Goal: Find specific page/section: Find specific page/section

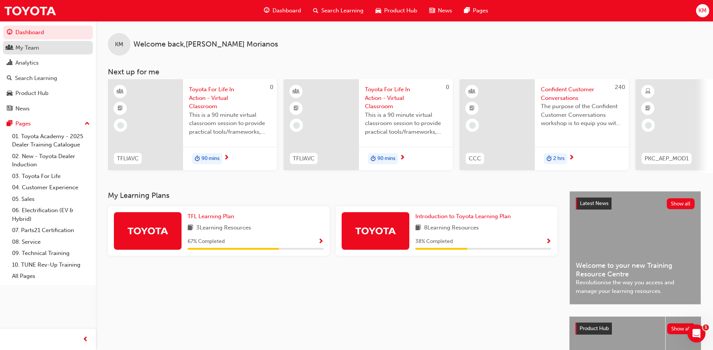
click at [27, 45] on div "My Team" at bounding box center [27, 48] width 24 height 9
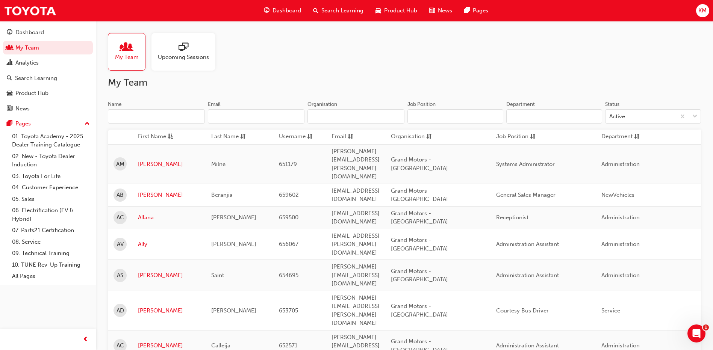
click at [131, 119] on input "Name" at bounding box center [156, 116] width 97 height 14
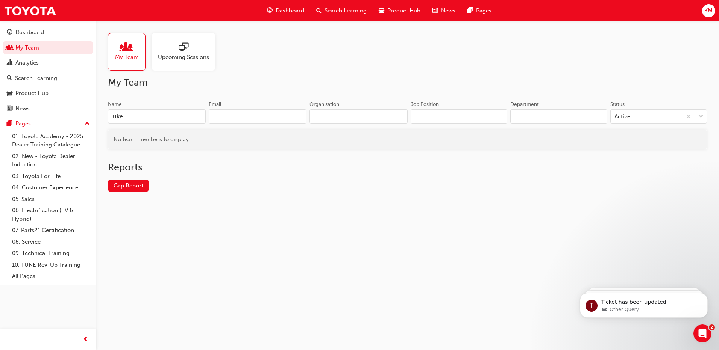
drag, startPoint x: 145, startPoint y: 117, endPoint x: 95, endPoint y: 117, distance: 50.4
click at [95, 117] on div "Dashboard My Team Analytics Search Learning Product Hub News Pages Pages 01. To…" at bounding box center [359, 175] width 719 height 350
click at [24, 46] on link "My Team" at bounding box center [48, 48] width 90 height 14
drag, startPoint x: 138, startPoint y: 120, endPoint x: 92, endPoint y: 116, distance: 46.4
click at [92, 116] on div "Dashboard My Team Analytics Search Learning Product Hub News Pages Pages 01. To…" at bounding box center [359, 175] width 719 height 350
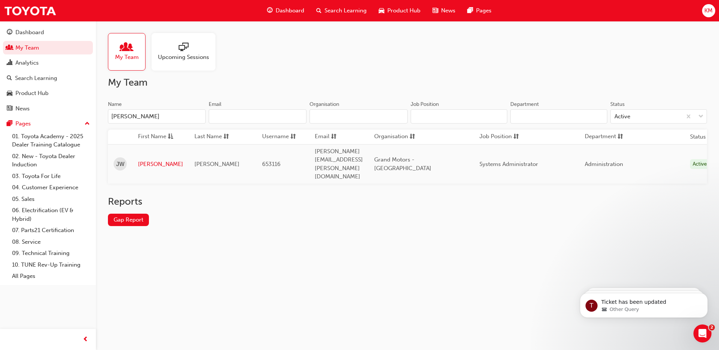
type input "[PERSON_NAME]"
click at [55, 48] on link "My Team" at bounding box center [48, 48] width 90 height 14
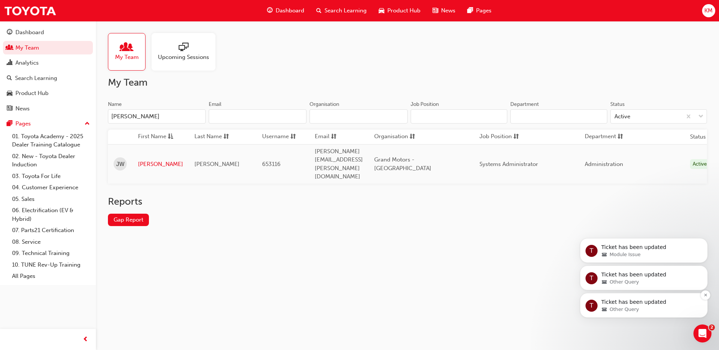
click at [611, 307] on span "Other Query" at bounding box center [623, 309] width 29 height 7
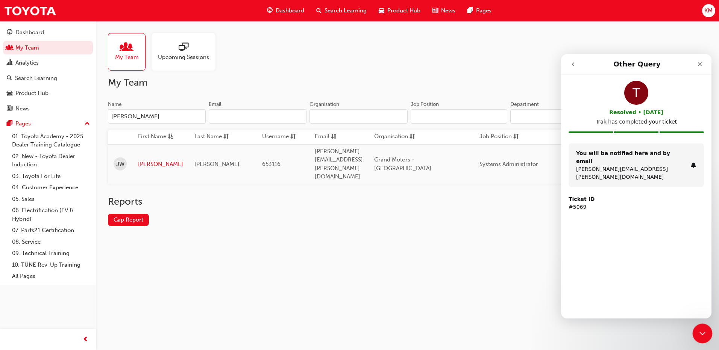
click at [702, 331] on icon "Close Intercom Messenger" at bounding box center [700, 332] width 9 height 9
